Goal: Transaction & Acquisition: Purchase product/service

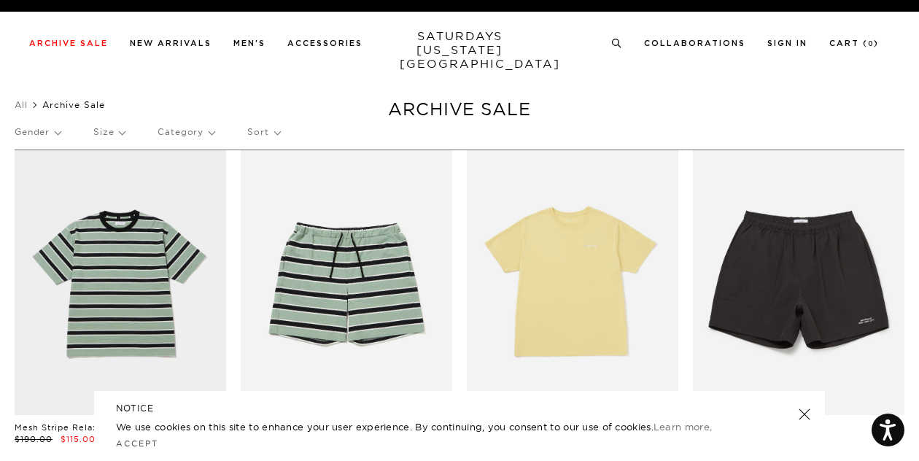
click at [88, 136] on div "Gender Size Category Sort" at bounding box center [460, 132] width 890 height 34
click at [104, 137] on p "Size" at bounding box center [108, 132] width 31 height 34
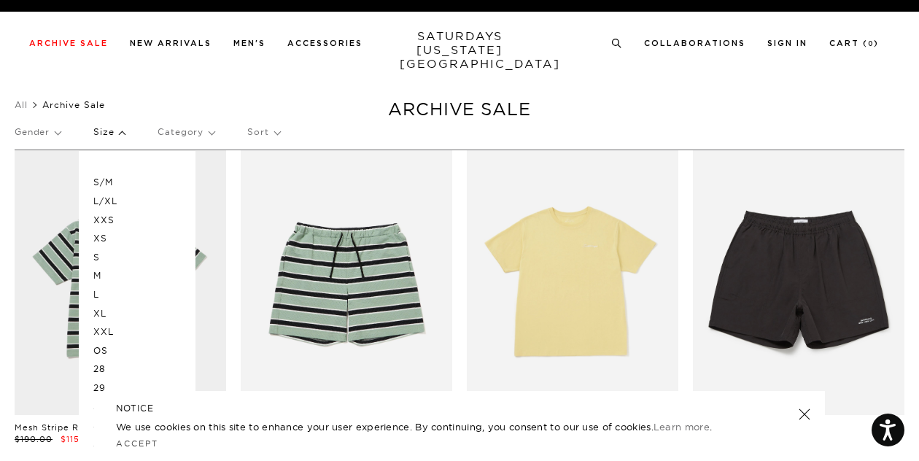
click at [95, 293] on p "L" at bounding box center [137, 294] width 88 height 19
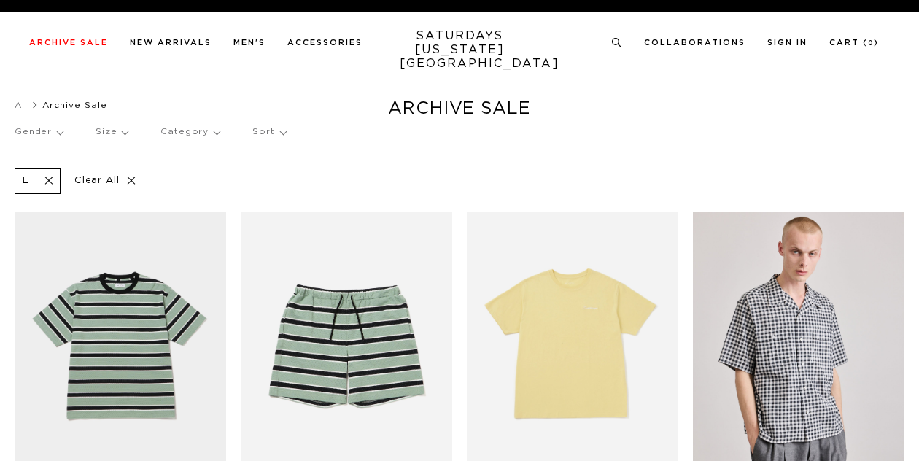
click at [106, 125] on p "Size" at bounding box center [112, 132] width 32 height 34
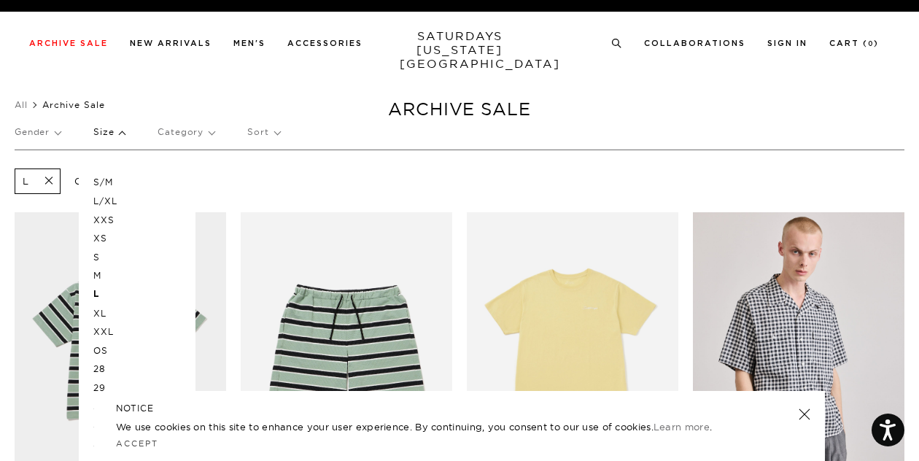
click at [102, 315] on p "XL" at bounding box center [137, 313] width 88 height 19
click at [94, 353] on p "OS" at bounding box center [137, 350] width 88 height 19
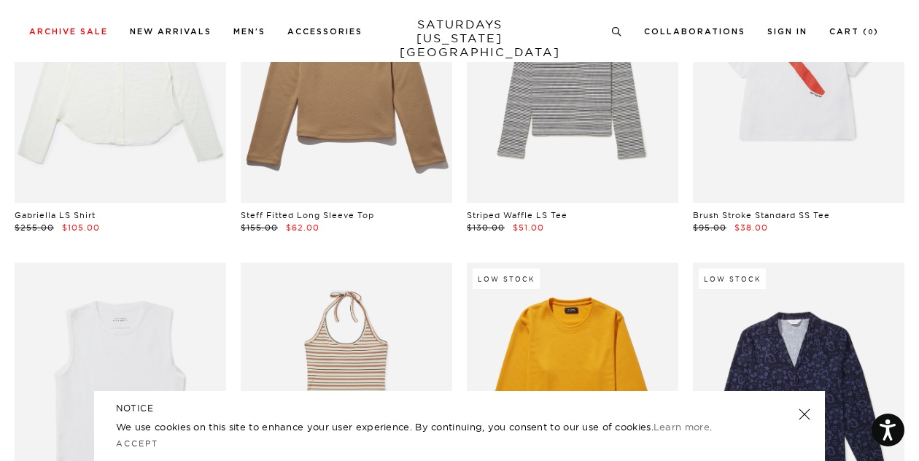
scroll to position [15824, 0]
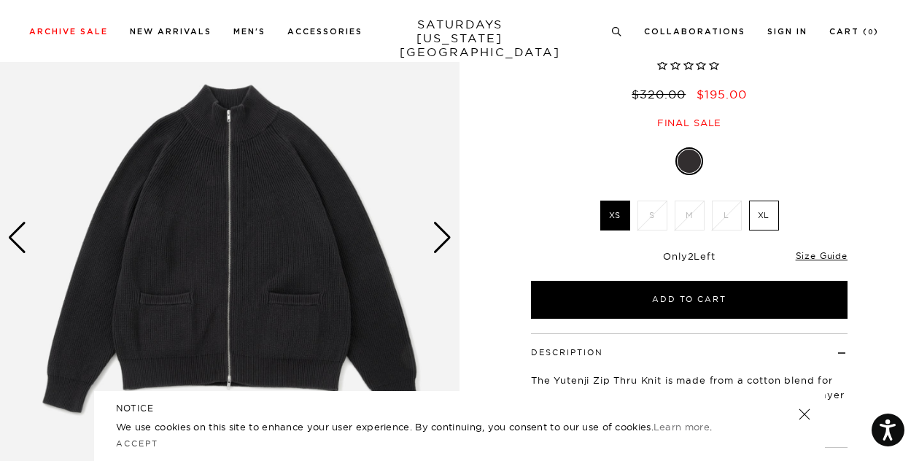
scroll to position [146, 0]
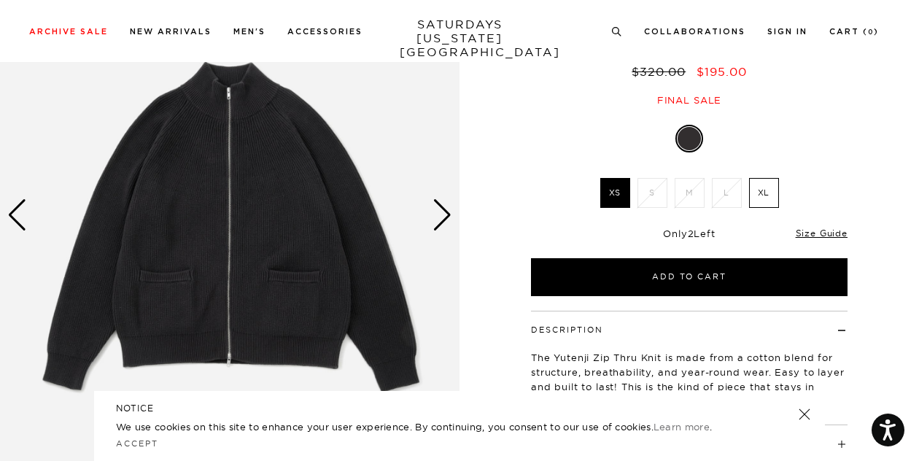
click at [559, 136] on div "Fade Black XS S M L XL SELECT A SIZE XS S M L XL SELECT A SIZE ▾ SELECT A SIZE …" at bounding box center [689, 211] width 365 height 169
click at [446, 207] on div "Next slide" at bounding box center [442, 215] width 20 height 32
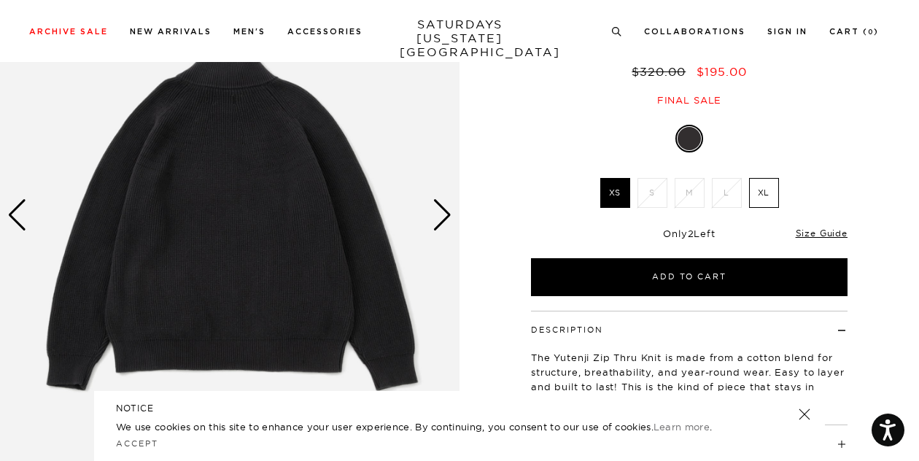
click at [446, 207] on div "Next slide" at bounding box center [442, 215] width 20 height 32
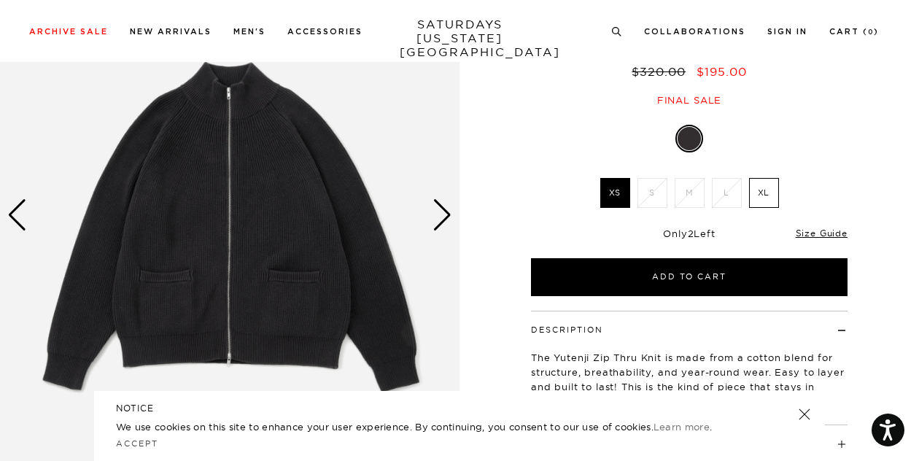
click at [446, 207] on div "Next slide" at bounding box center [442, 215] width 20 height 32
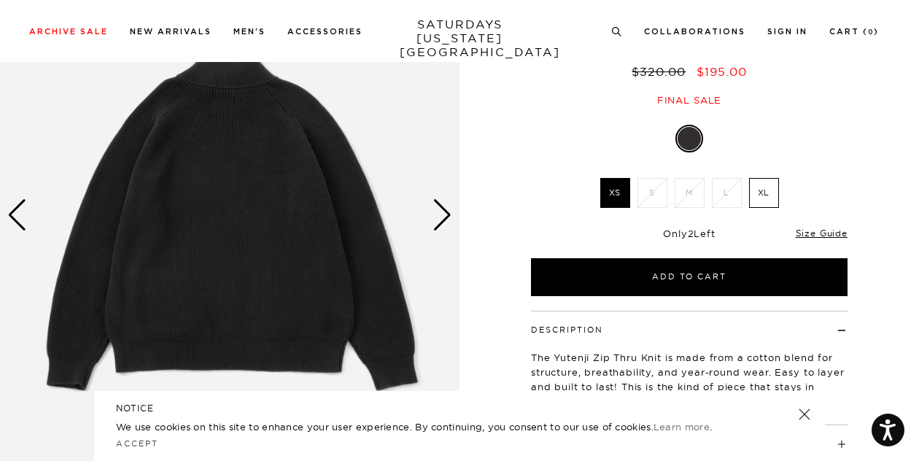
click at [446, 207] on div "Next slide" at bounding box center [442, 215] width 20 height 32
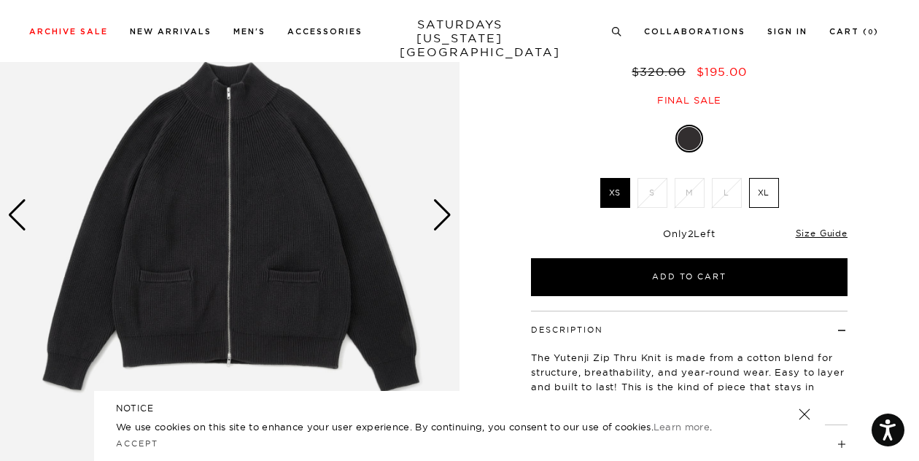
click at [446, 207] on div "Next slide" at bounding box center [442, 215] width 20 height 32
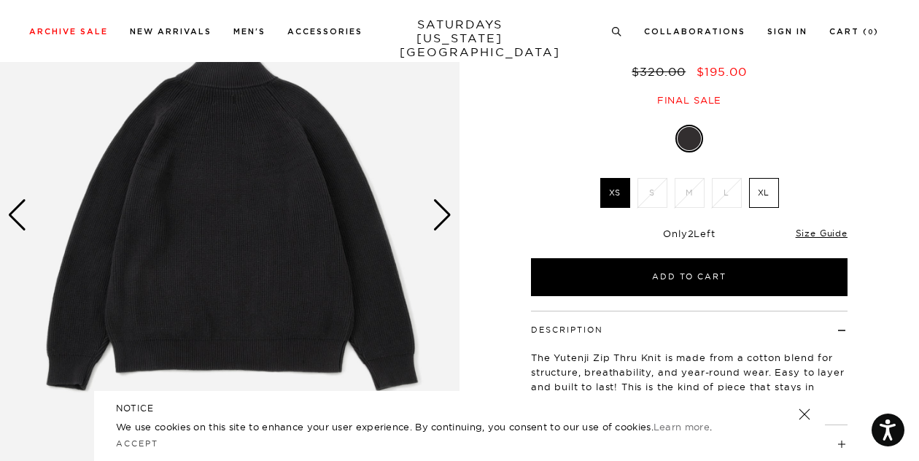
click at [446, 207] on div "Next slide" at bounding box center [442, 215] width 20 height 32
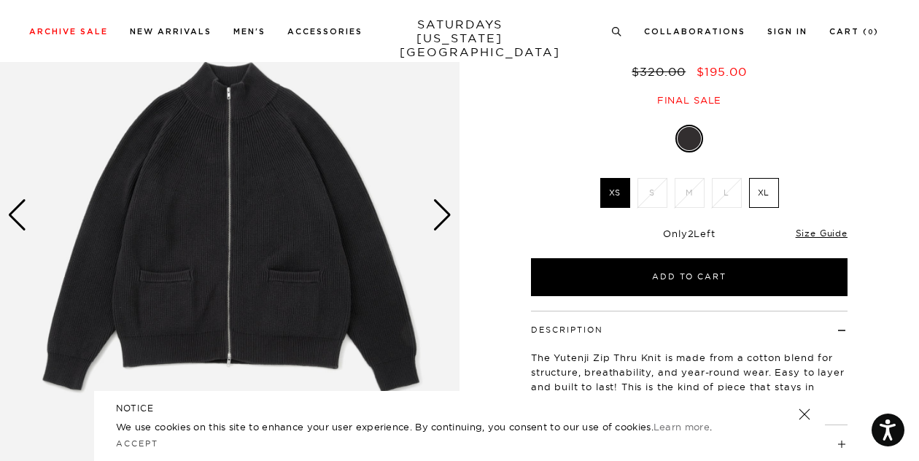
click at [446, 207] on div "Next slide" at bounding box center [442, 215] width 20 height 32
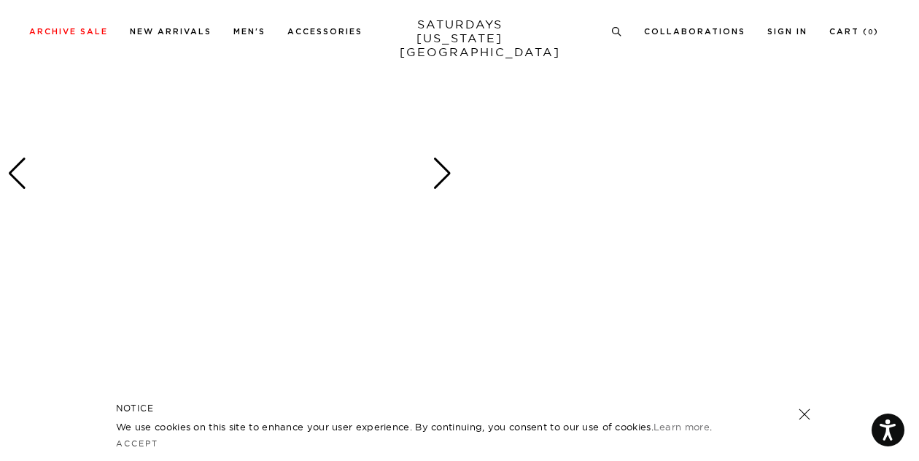
scroll to position [1240, 0]
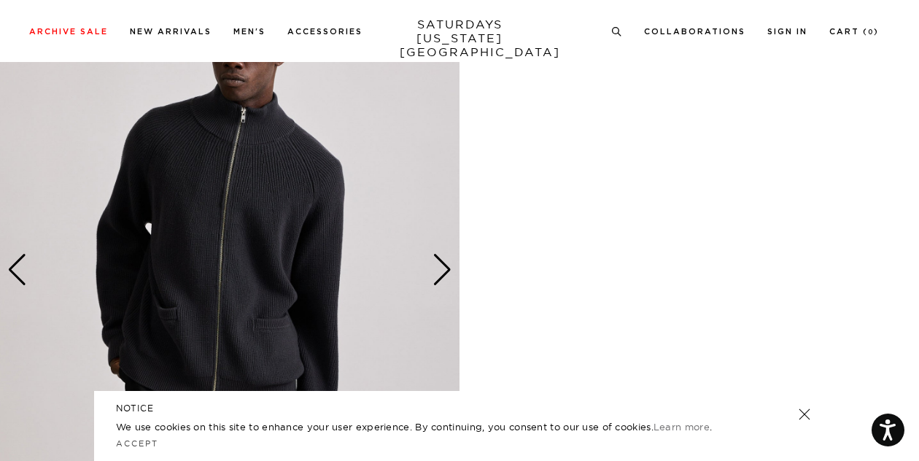
click at [440, 268] on div "Next slide" at bounding box center [442, 270] width 20 height 32
click at [440, 267] on div "Next slide" at bounding box center [442, 270] width 20 height 32
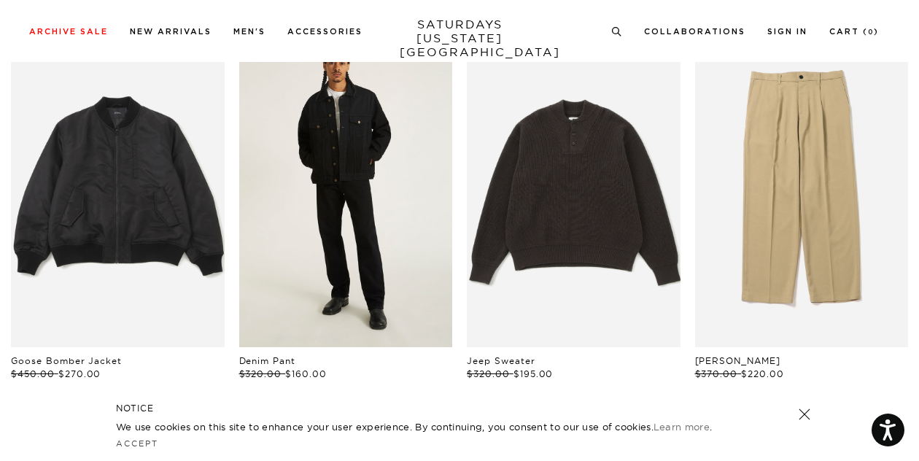
scroll to position [2406, 0]
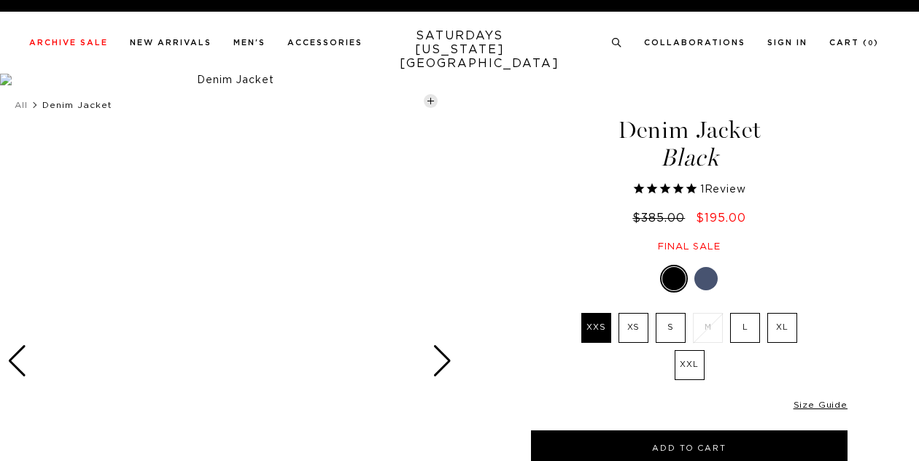
select select "recent"
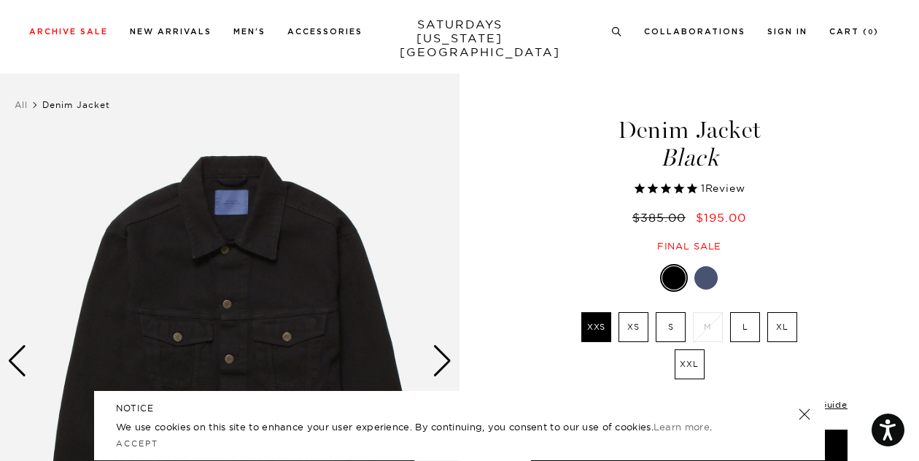
scroll to position [73, 0]
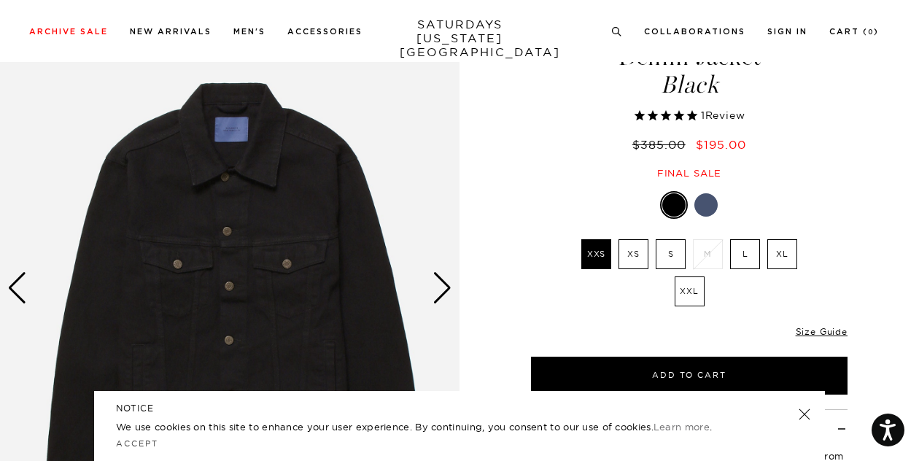
drag, startPoint x: 799, startPoint y: 415, endPoint x: 769, endPoint y: 395, distance: 36.4
click at [799, 415] on link at bounding box center [804, 414] width 20 height 20
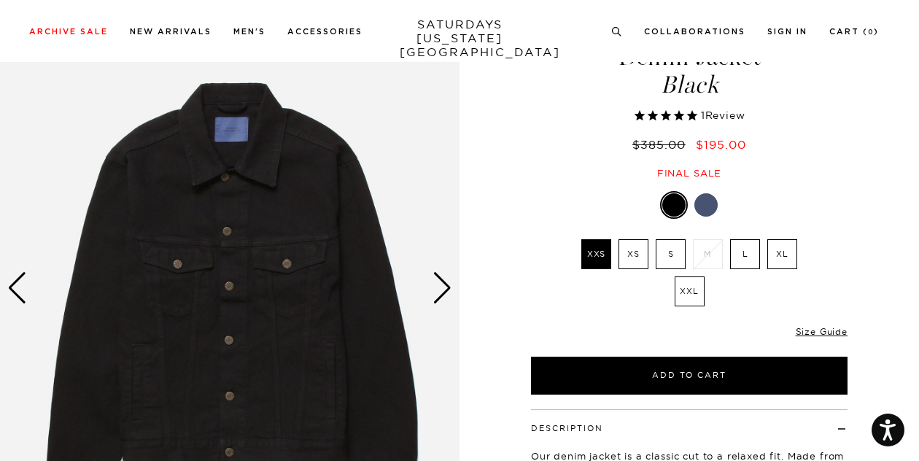
click at [436, 283] on div "Next slide" at bounding box center [442, 288] width 20 height 32
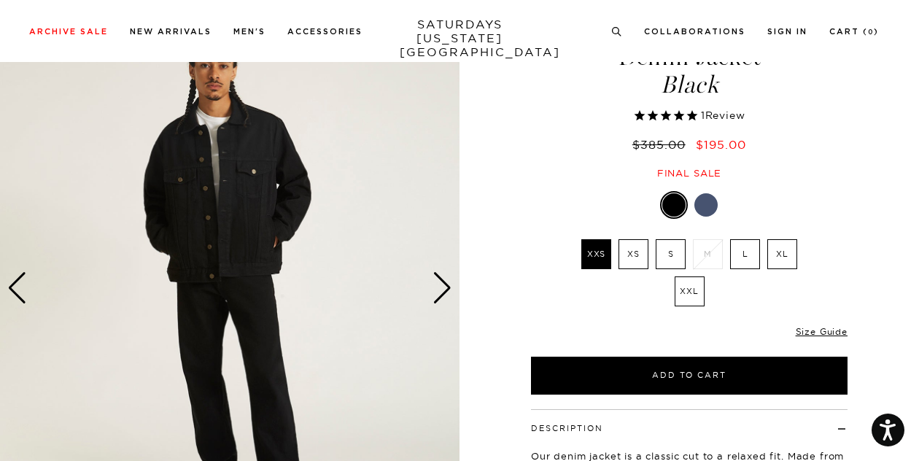
click at [442, 278] on div "Next slide" at bounding box center [442, 288] width 20 height 32
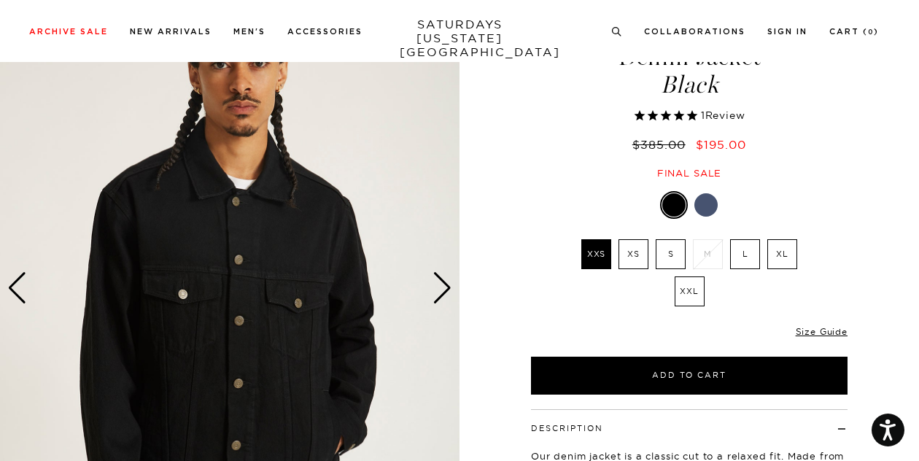
click at [694, 205] on link at bounding box center [705, 205] width 25 height 25
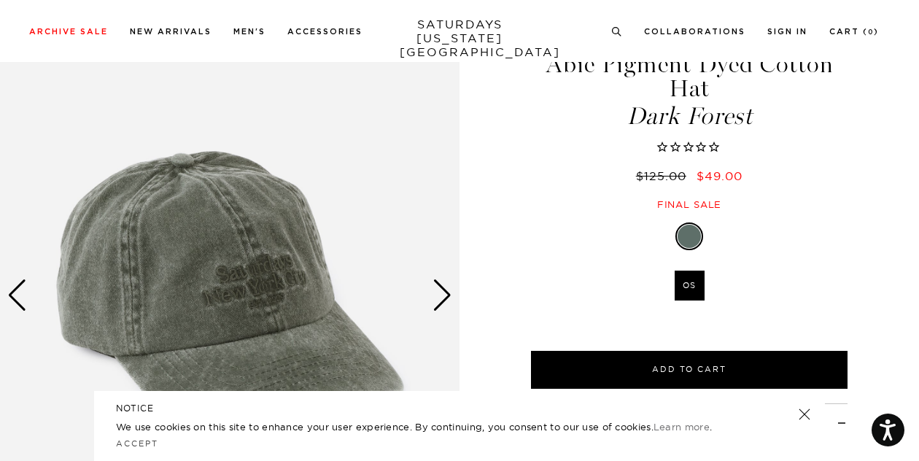
scroll to position [146, 0]
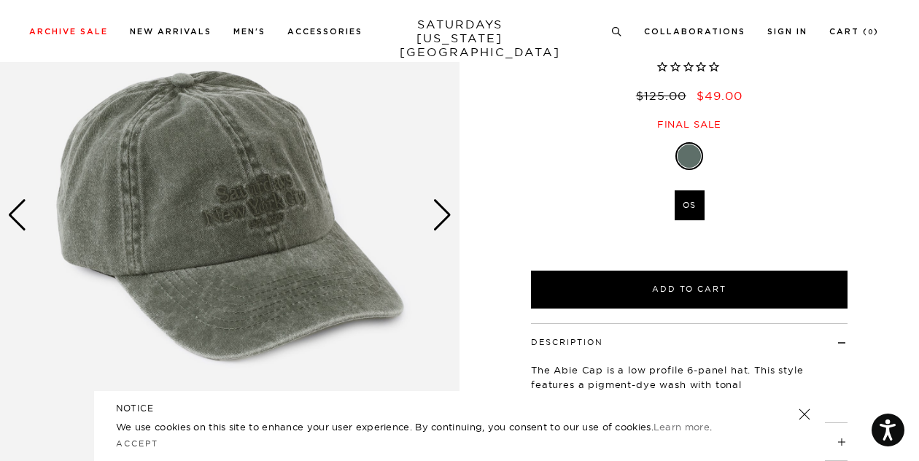
click at [451, 208] on div "Next slide" at bounding box center [442, 215] width 20 height 32
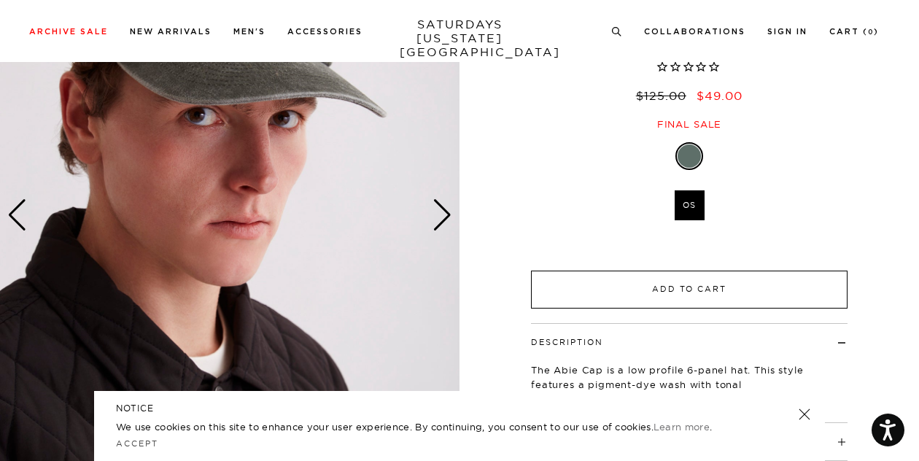
click at [611, 290] on button "Add to Cart" at bounding box center [689, 290] width 316 height 38
